Goal: Browse casually: Explore the website without a specific task or goal

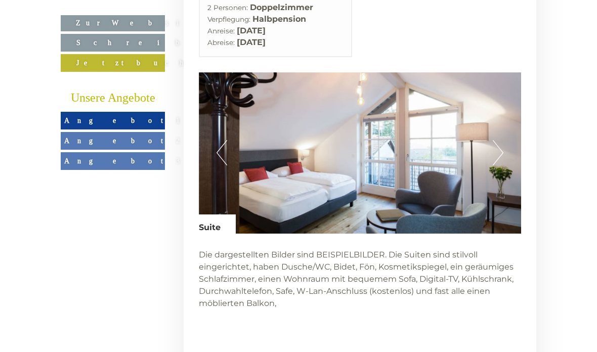
scroll to position [2888, 0]
click at [497, 166] on button "Next" at bounding box center [498, 153] width 11 height 25
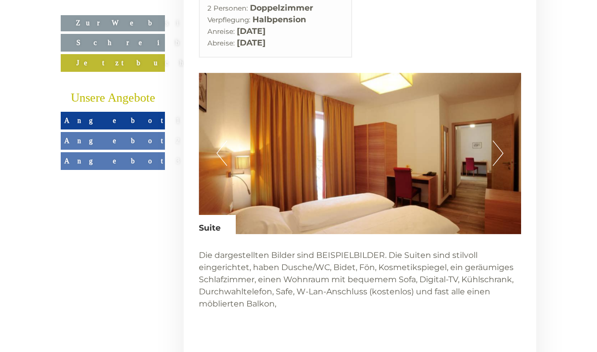
click at [499, 166] on button "Next" at bounding box center [498, 153] width 11 height 25
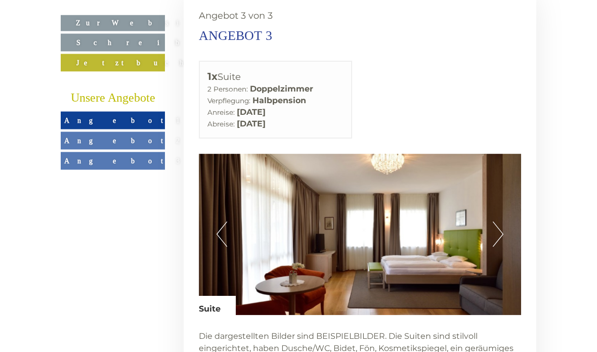
scroll to position [2808, 0]
click at [493, 247] on button "Next" at bounding box center [498, 233] width 11 height 25
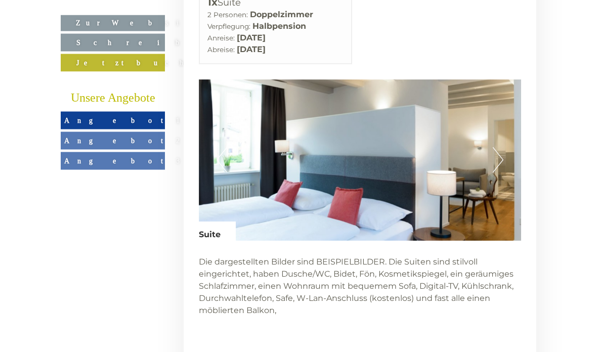
scroll to position [2882, 0]
click at [513, 176] on img at bounding box center [360, 159] width 323 height 161
click at [501, 172] on button "Next" at bounding box center [498, 159] width 11 height 25
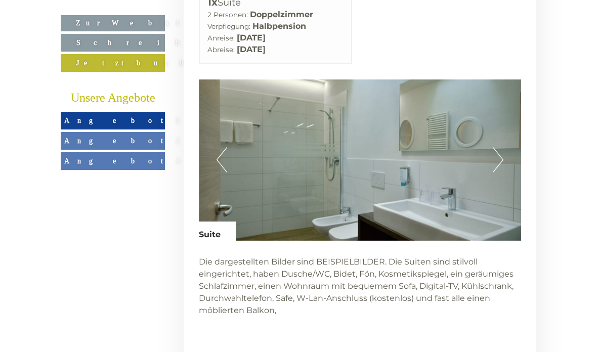
click at [494, 172] on button "Next" at bounding box center [498, 159] width 11 height 25
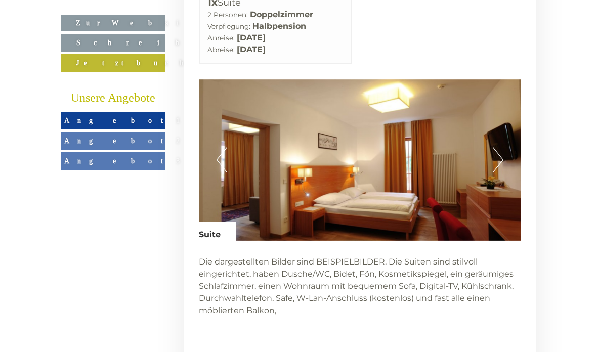
click at [496, 172] on button "Next" at bounding box center [498, 159] width 11 height 25
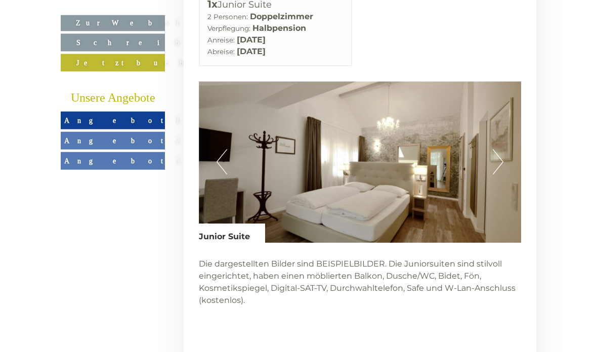
scroll to position [2282, 0]
click at [495, 170] on button "Next" at bounding box center [498, 161] width 11 height 25
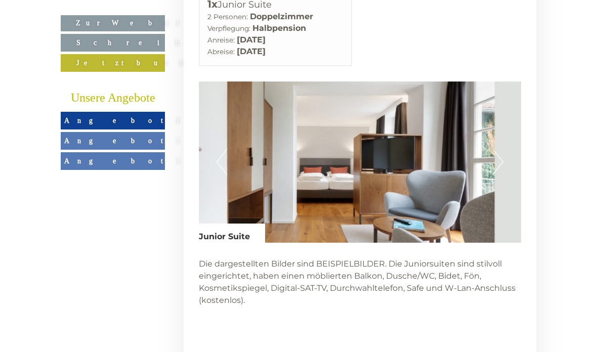
click at [503, 168] on button "Next" at bounding box center [498, 161] width 11 height 25
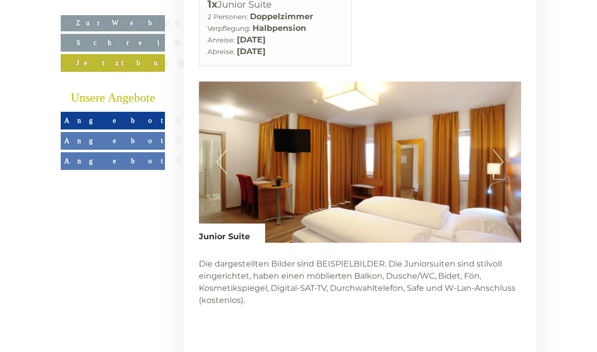
click at [502, 163] on button "Next" at bounding box center [498, 161] width 11 height 25
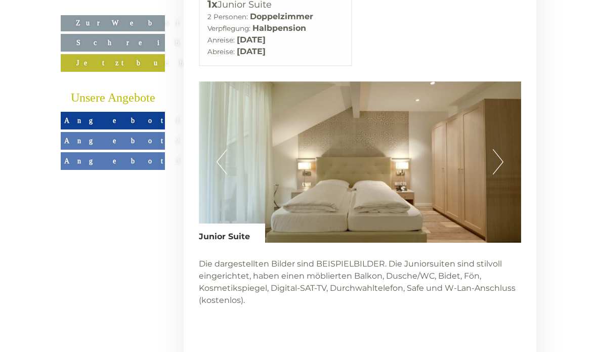
click at [491, 170] on img at bounding box center [360, 161] width 323 height 161
click at [490, 176] on img at bounding box center [360, 161] width 323 height 161
click at [499, 174] on button "Next" at bounding box center [498, 161] width 11 height 25
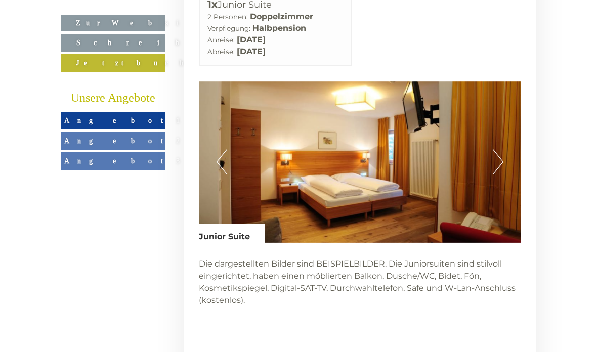
click at [506, 168] on img at bounding box center [360, 161] width 323 height 161
click at [501, 174] on button "Next" at bounding box center [498, 161] width 11 height 25
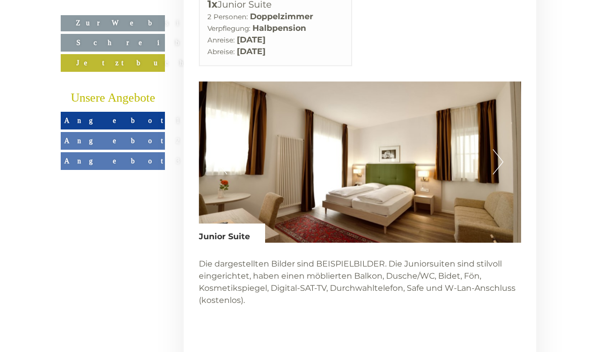
click at [504, 170] on img at bounding box center [360, 161] width 323 height 161
click at [490, 175] on img at bounding box center [360, 161] width 323 height 161
click at [496, 171] on button "Next" at bounding box center [498, 161] width 11 height 25
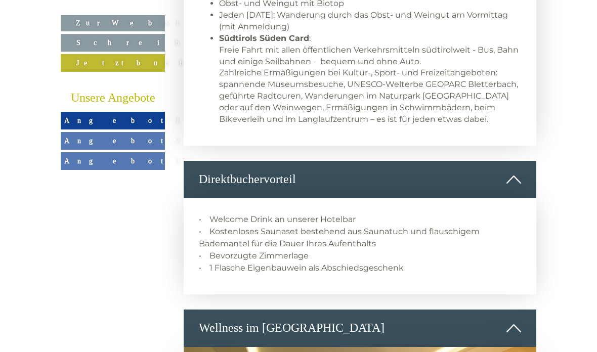
scroll to position [906, 0]
